Goal: Check status: Check status

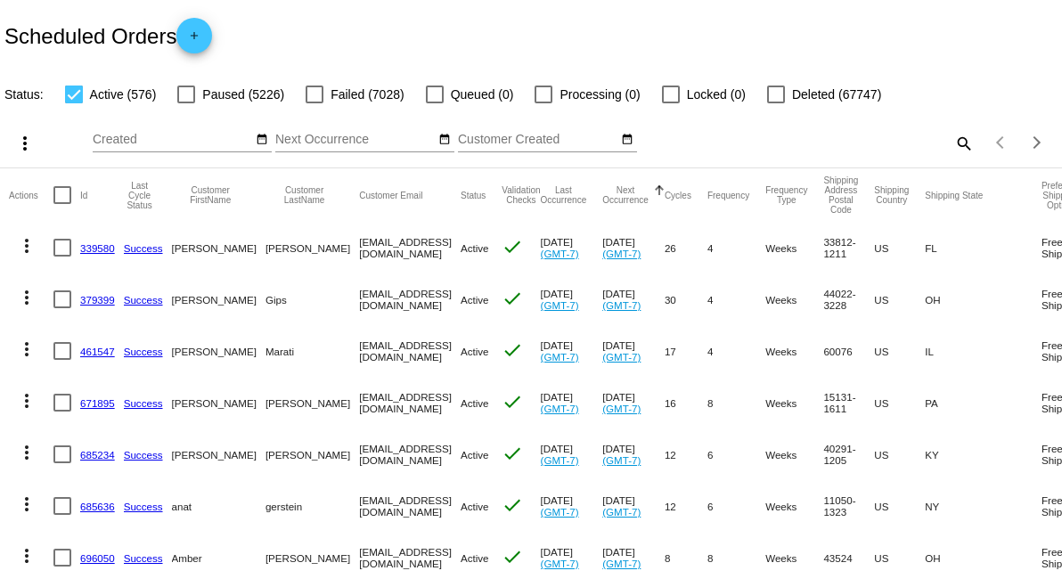
click at [955, 147] on mat-icon "search" at bounding box center [962, 143] width 21 height 28
click at [916, 143] on input "Search" at bounding box center [841, 140] width 265 height 14
paste input "[EMAIL_ADDRESS][DOMAIN_NAME]"
type input "[EMAIL_ADDRESS][DOMAIN_NAME]"
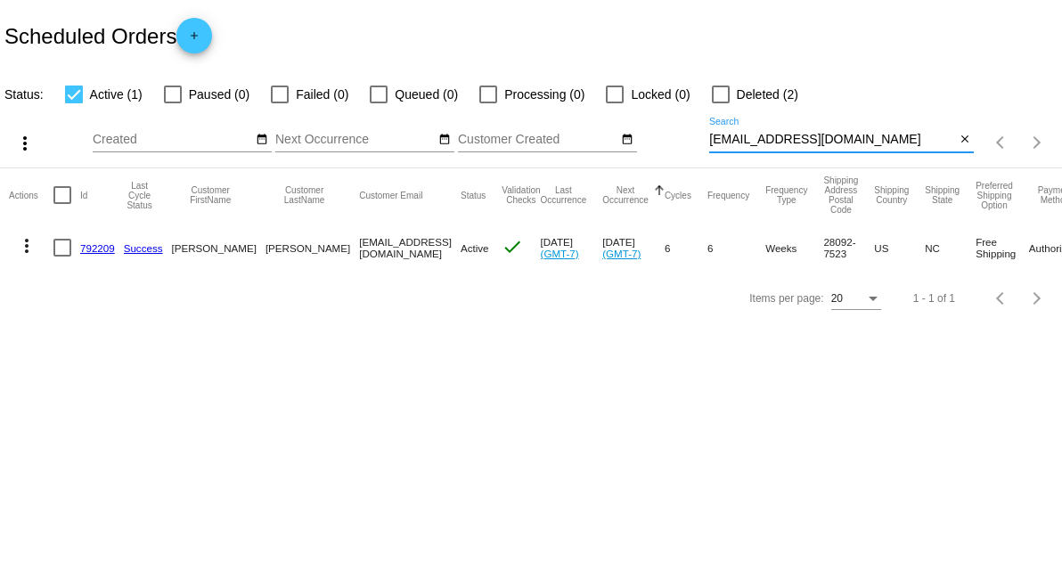
click at [102, 245] on link "792209" at bounding box center [97, 248] width 35 height 12
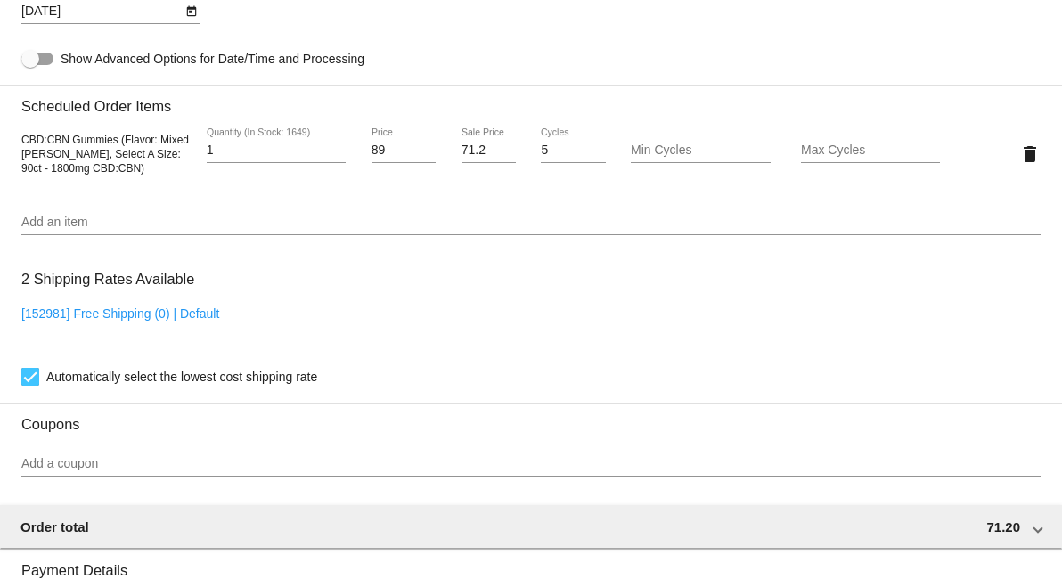
scroll to position [1187, 0]
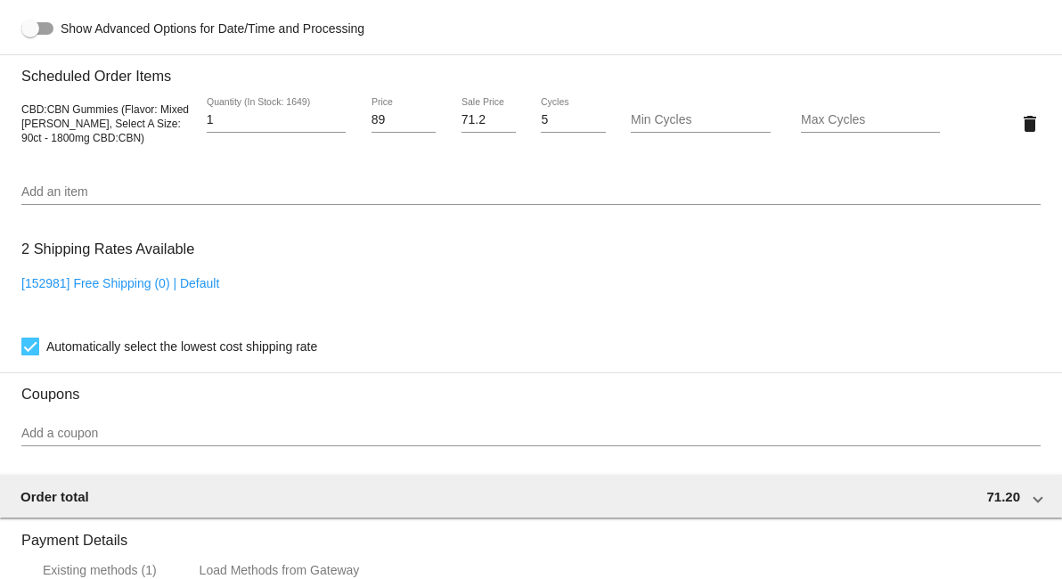
drag, startPoint x: 26, startPoint y: 110, endPoint x: 128, endPoint y: 135, distance: 105.4
click at [128, 135] on div "CBD:CBN Gummies (Flavor: Mixed [PERSON_NAME], Select A Size: 90ct - 1800mg CBD:…" at bounding box center [106, 123] width 170 height 43
click at [45, 111] on span "CBD:CBN Gummies (Flavor: Mixed [PERSON_NAME], Select A Size: 90ct - 1800mg CBD:…" at bounding box center [104, 123] width 167 height 41
drag, startPoint x: 20, startPoint y: 110, endPoint x: 73, endPoint y: 139, distance: 59.8
click at [73, 139] on div "CBD:CBN Gummies (Flavor: Mixed [PERSON_NAME], Select A Size: 90ct - 1800mg CBD:…" at bounding box center [106, 123] width 170 height 43
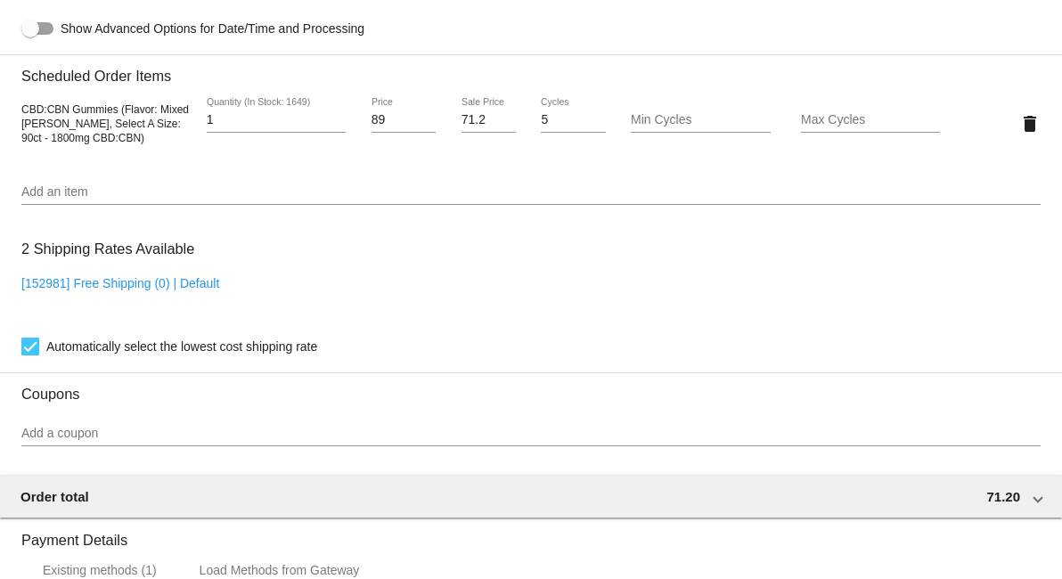
copy span "CBD:CBN Gummies (Flavor: Mixed [PERSON_NAME], Select A Size: 90ct - 1800mg CBD:…"
